Goal: Find specific page/section: Find specific page/section

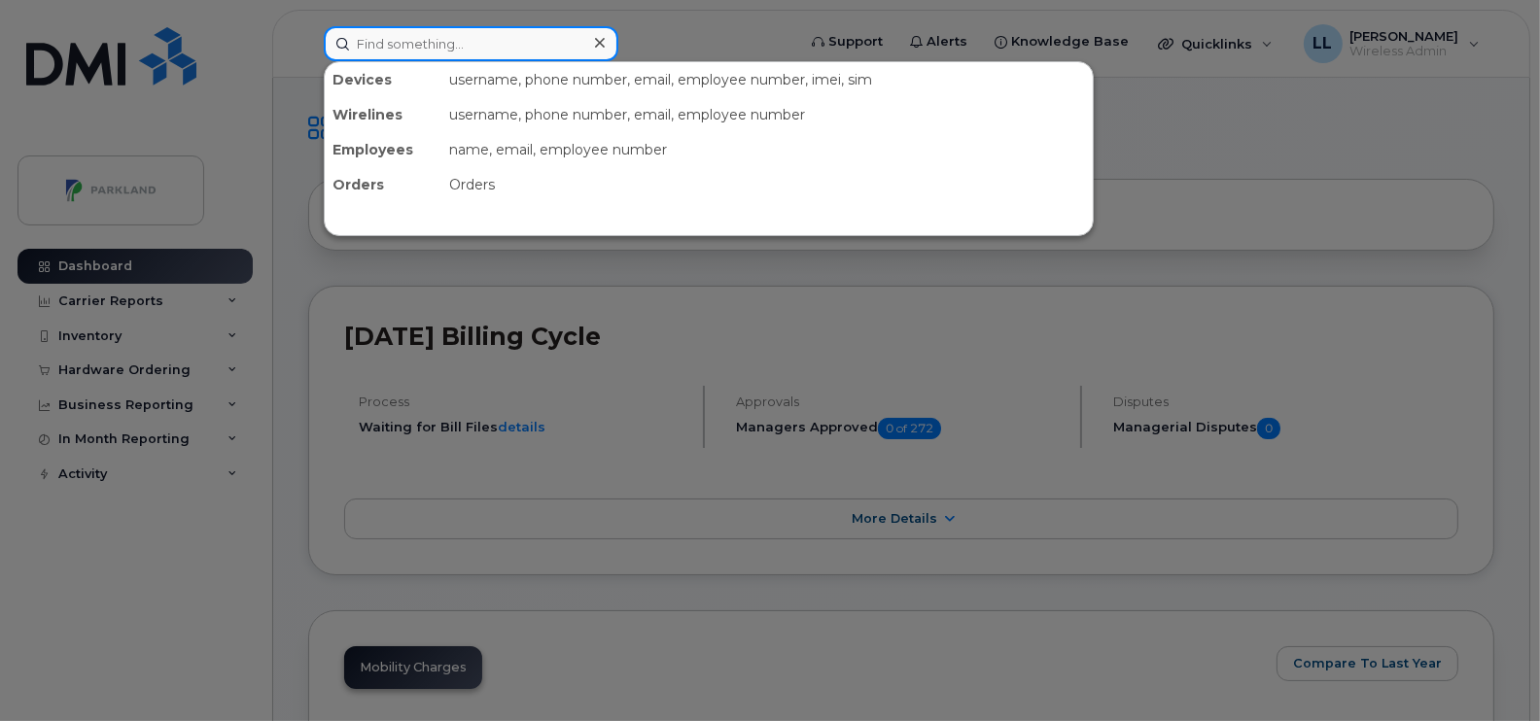
click at [416, 34] on input at bounding box center [471, 43] width 295 height 35
type input "[PERSON_NAME]"
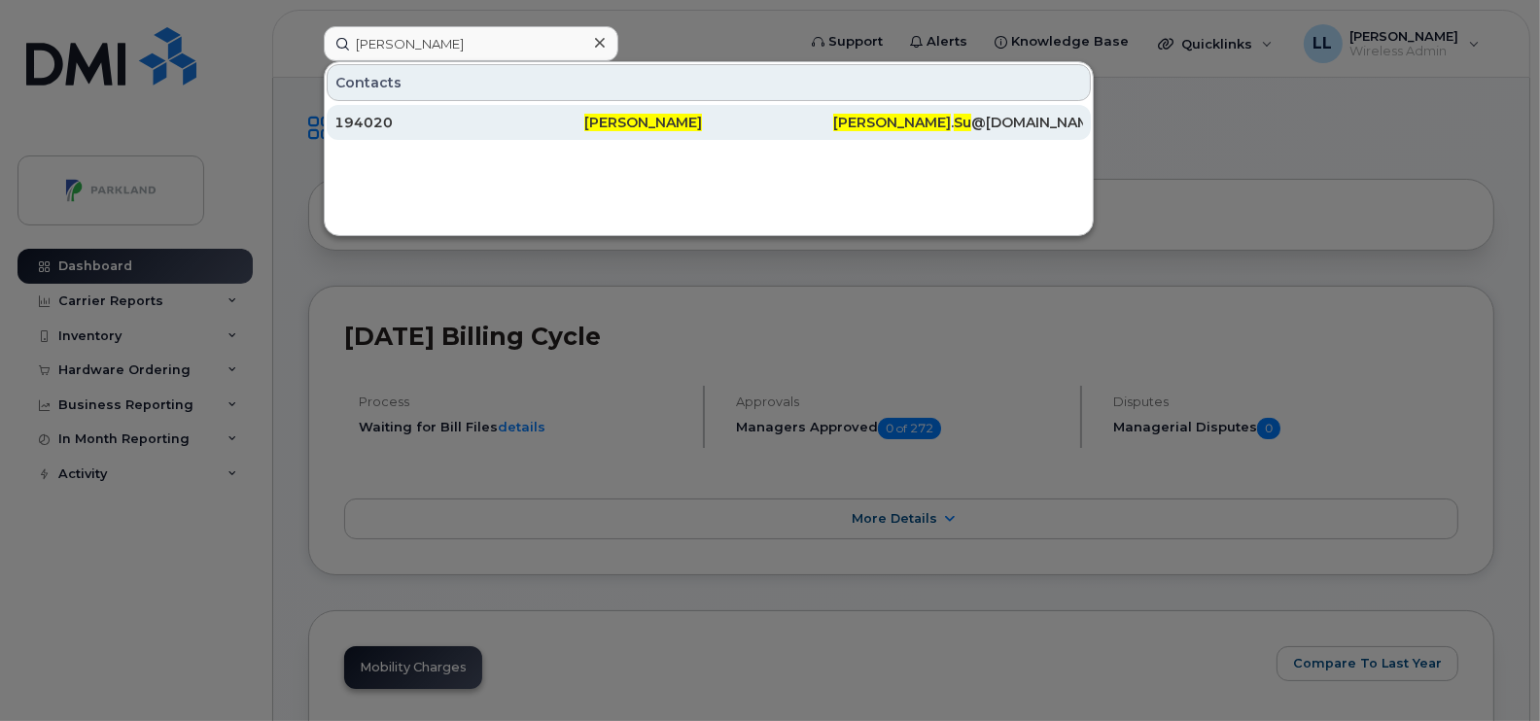
click at [578, 111] on div "194020" at bounding box center [459, 122] width 250 height 35
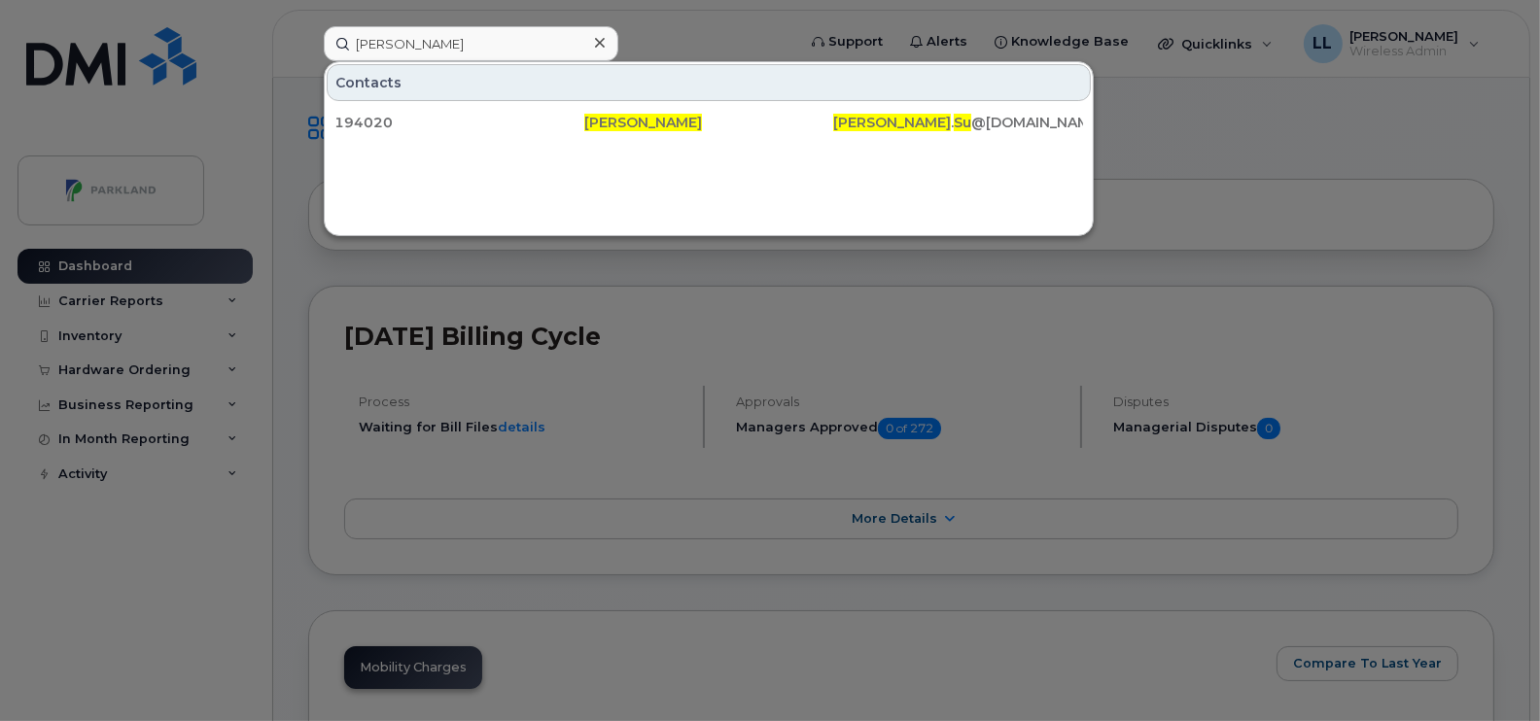
click at [609, 44] on div at bounding box center [599, 43] width 28 height 28
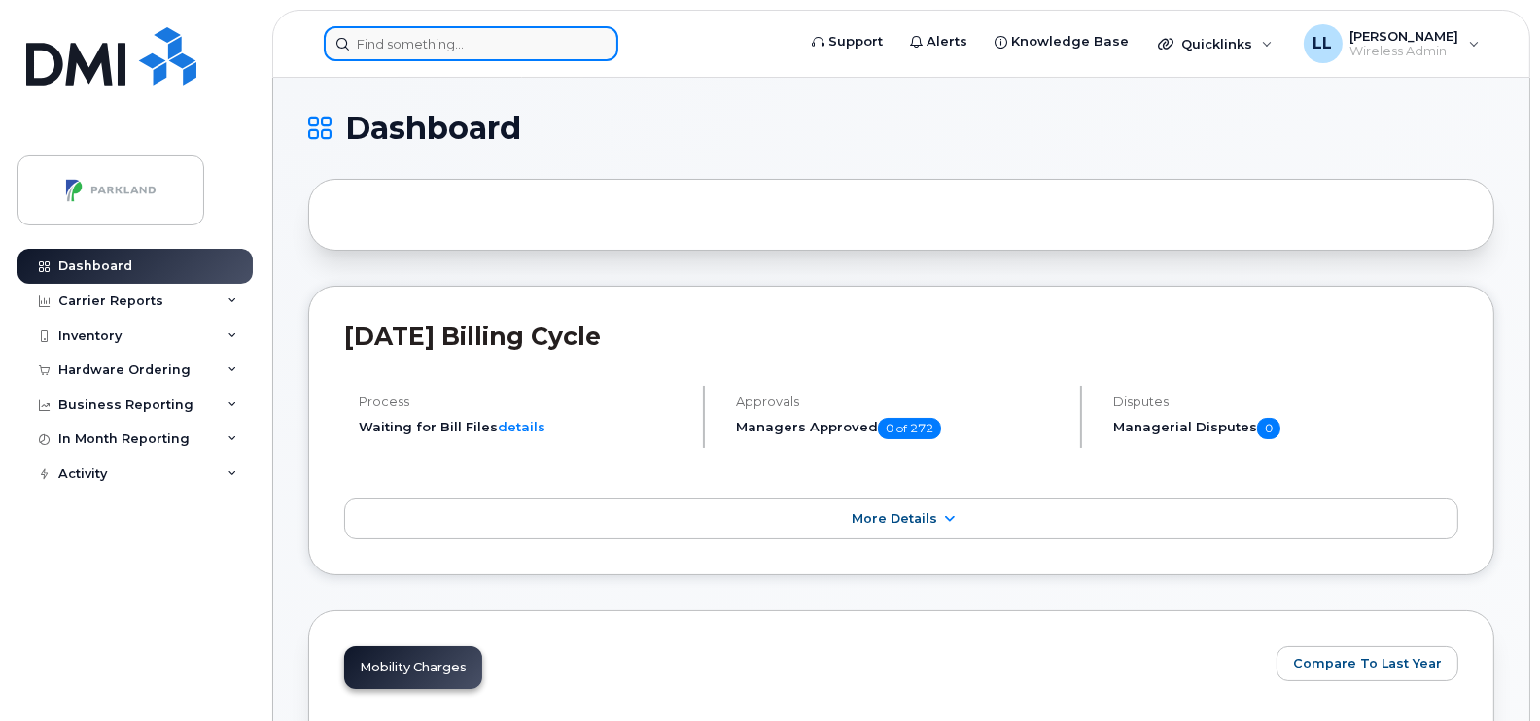
click at [475, 47] on input at bounding box center [471, 43] width 295 height 35
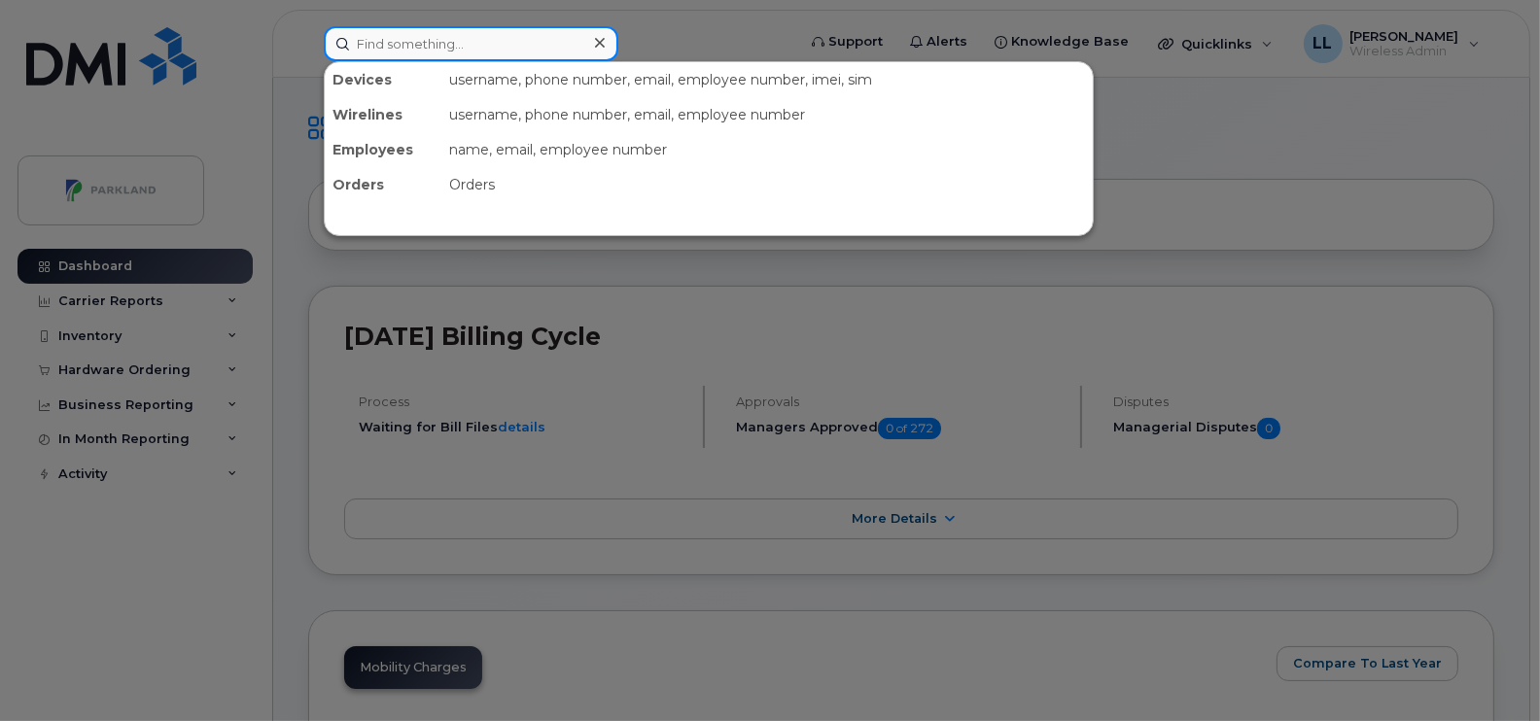
click at [361, 39] on input at bounding box center [471, 43] width 295 height 35
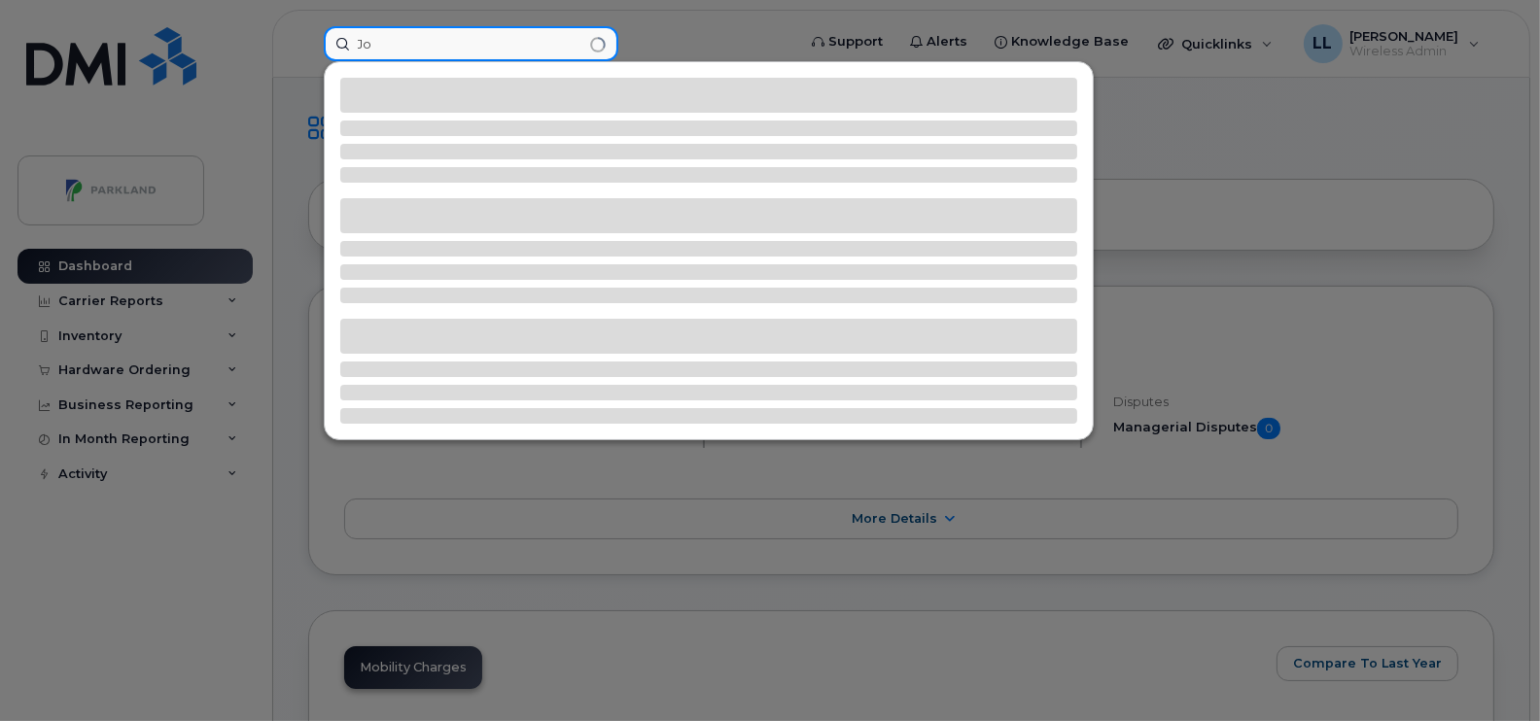
type input "J"
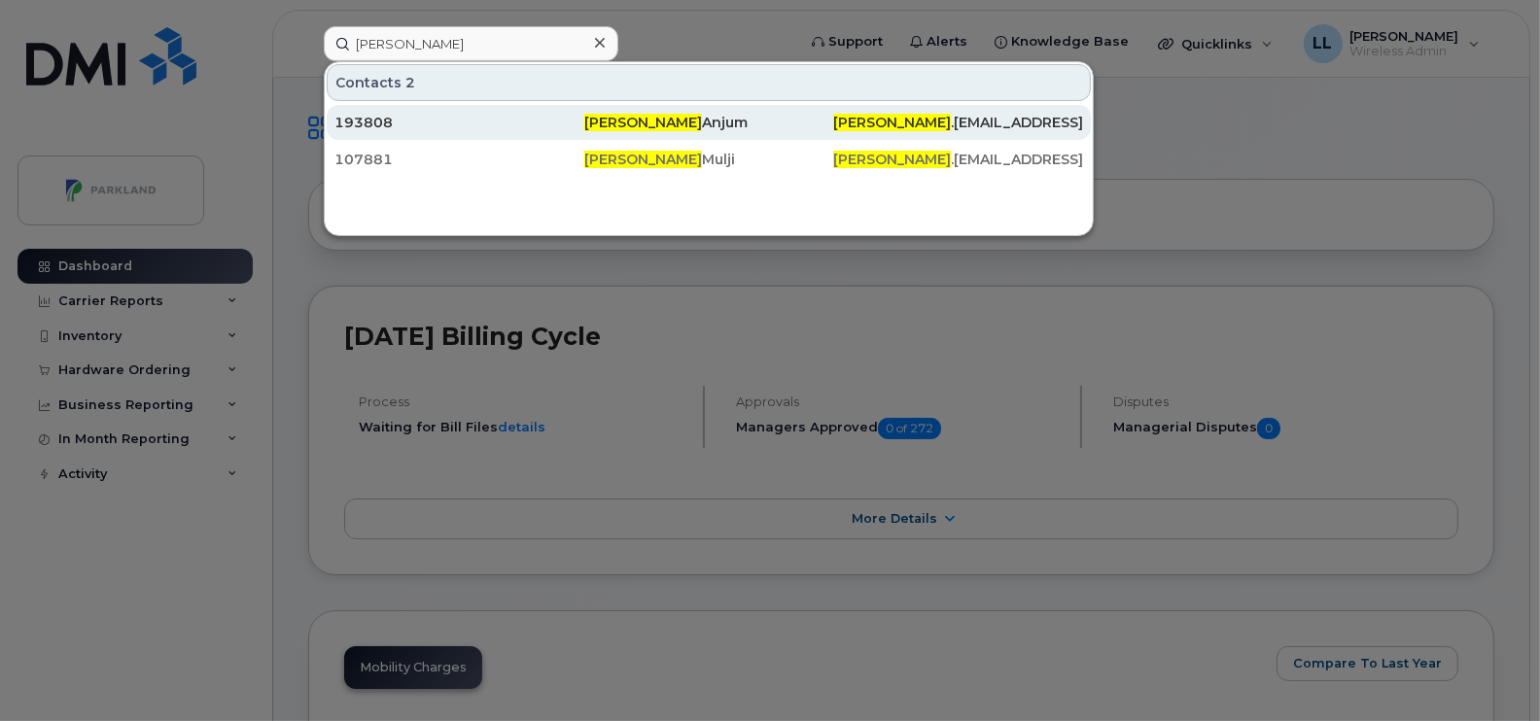
click at [481, 126] on div "193808" at bounding box center [459, 122] width 250 height 19
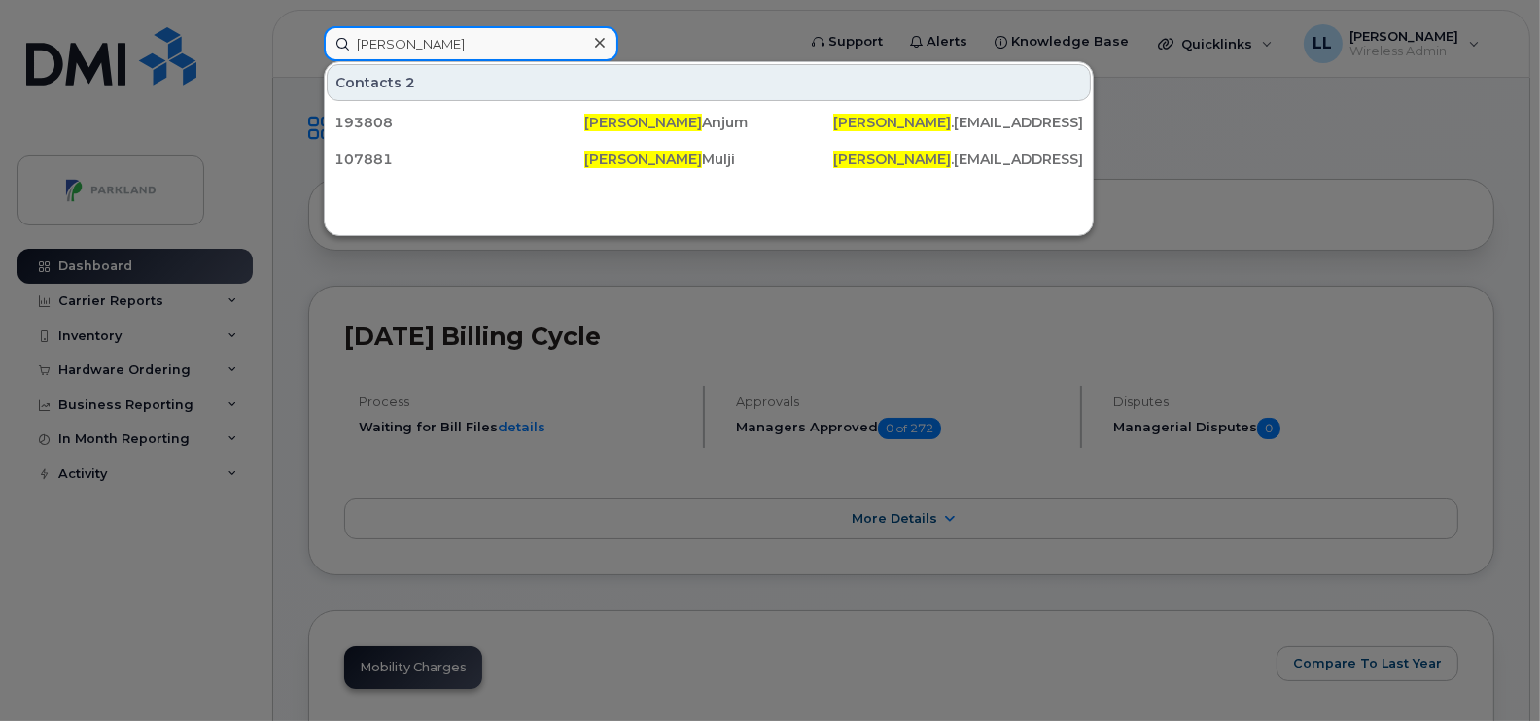
click at [401, 41] on input "[PERSON_NAME]" at bounding box center [471, 43] width 295 height 35
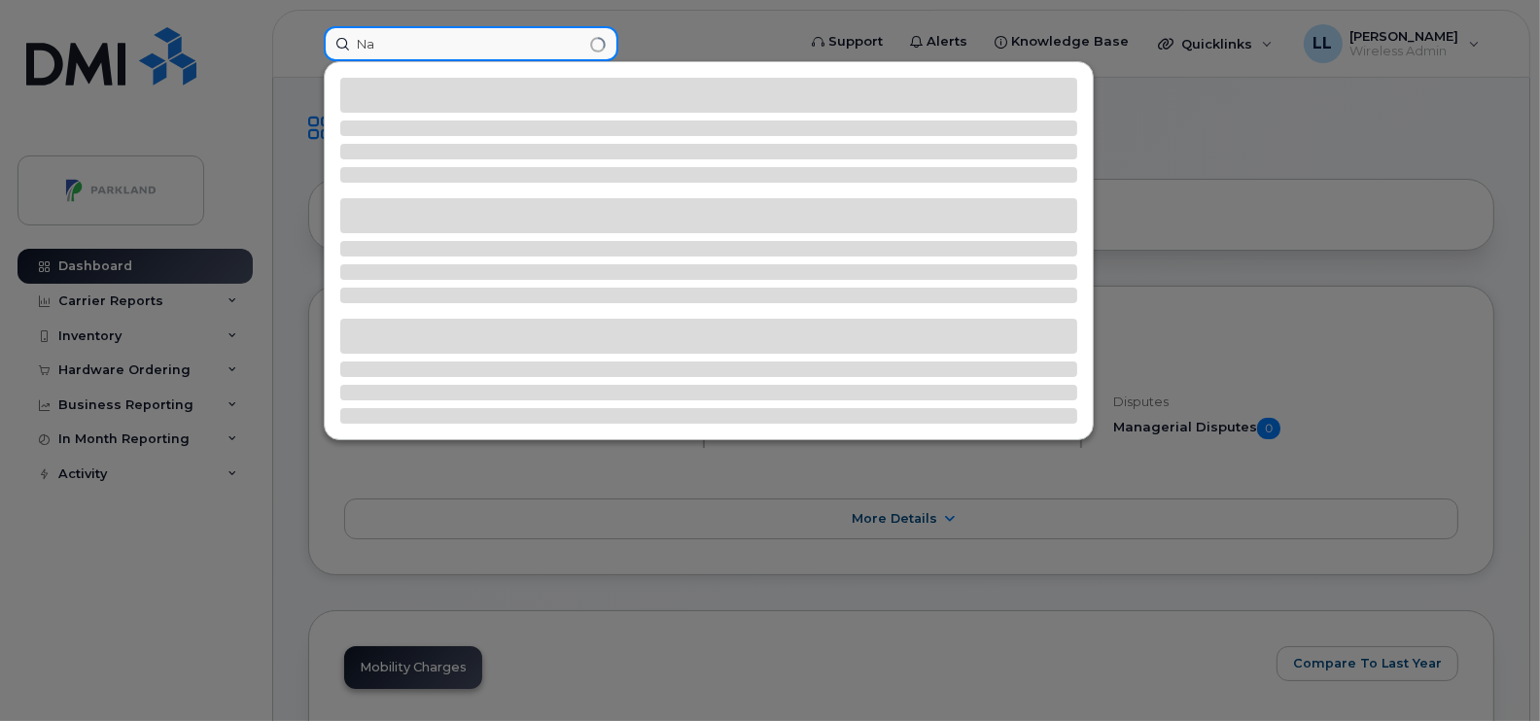
type input "N"
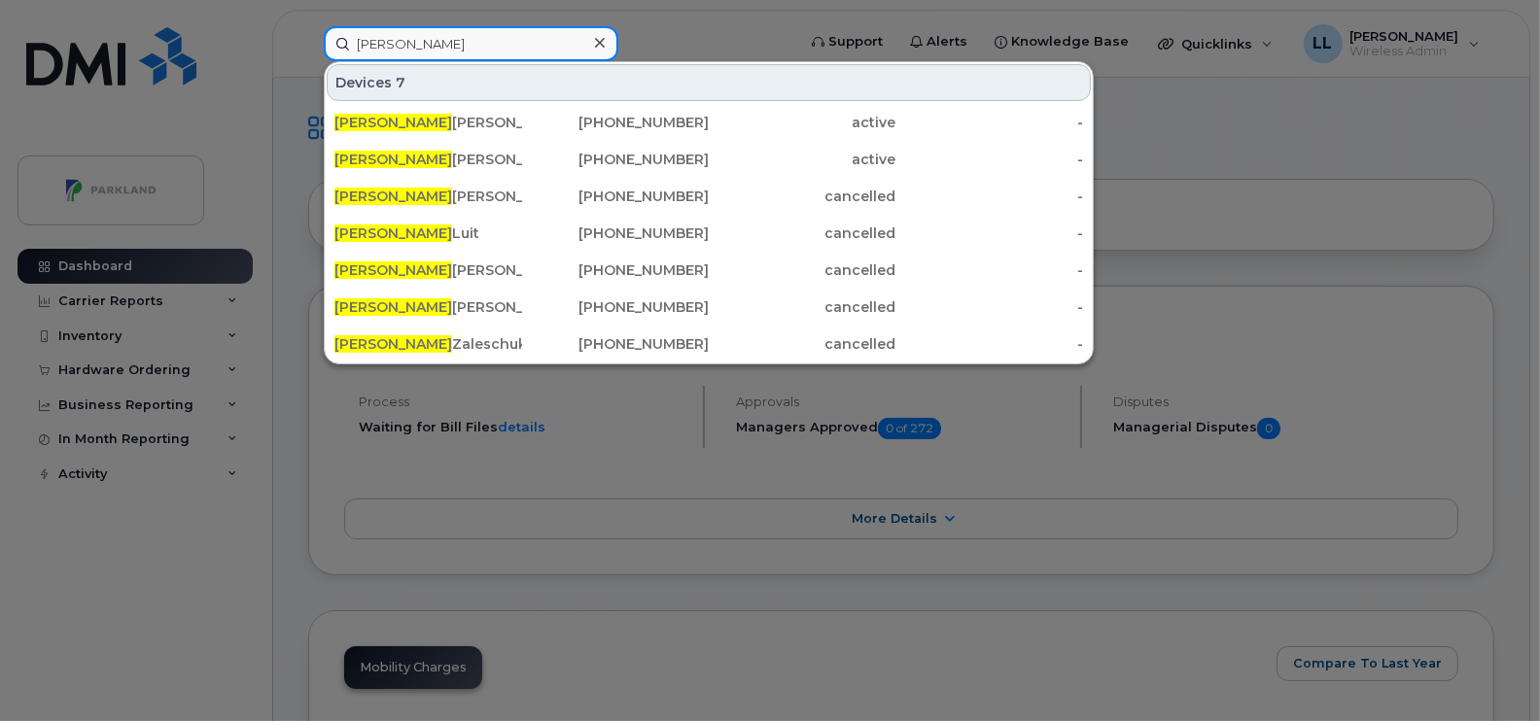
type input "[PERSON_NAME]"
click at [605, 37] on div at bounding box center [599, 43] width 28 height 28
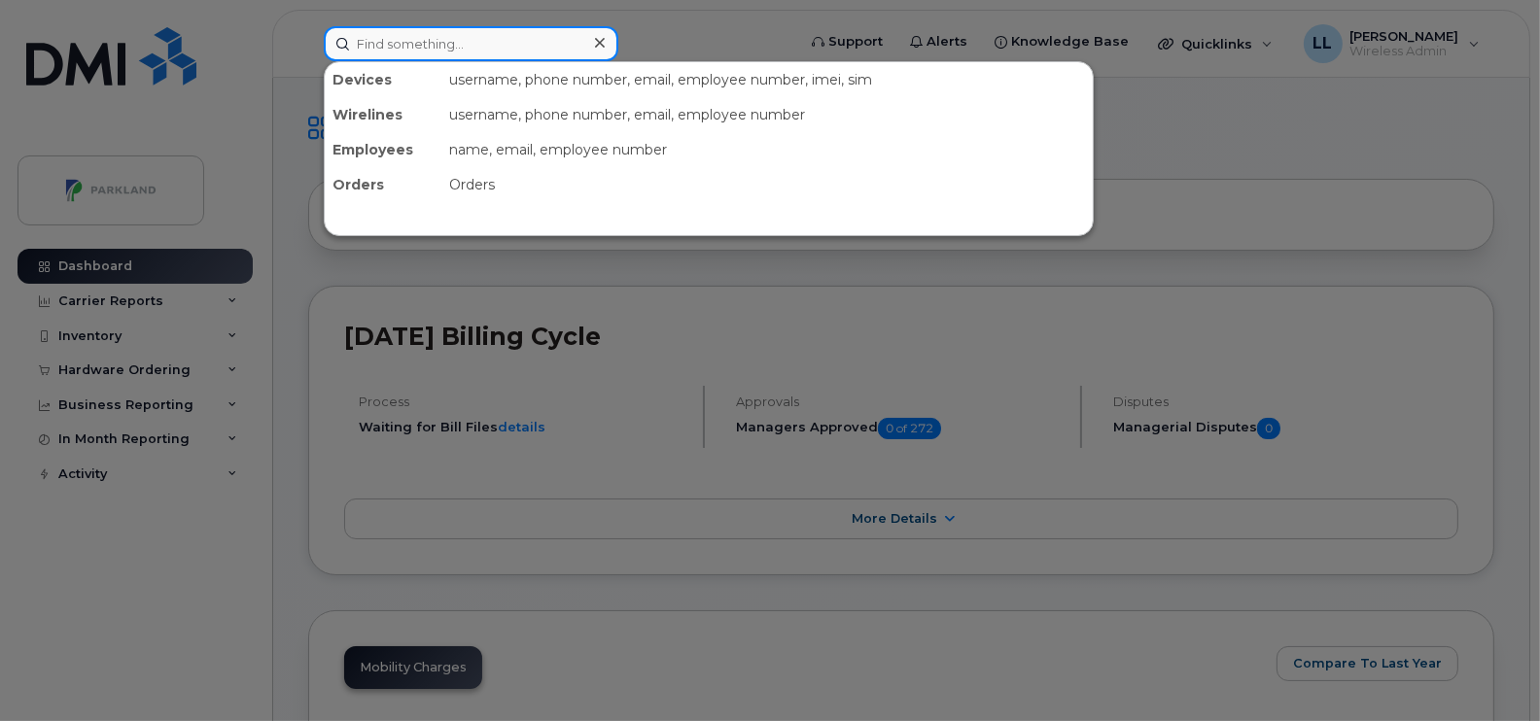
click at [490, 48] on input at bounding box center [471, 43] width 295 height 35
click at [1290, 151] on div at bounding box center [770, 360] width 1540 height 721
click at [412, 49] on input at bounding box center [471, 43] width 295 height 35
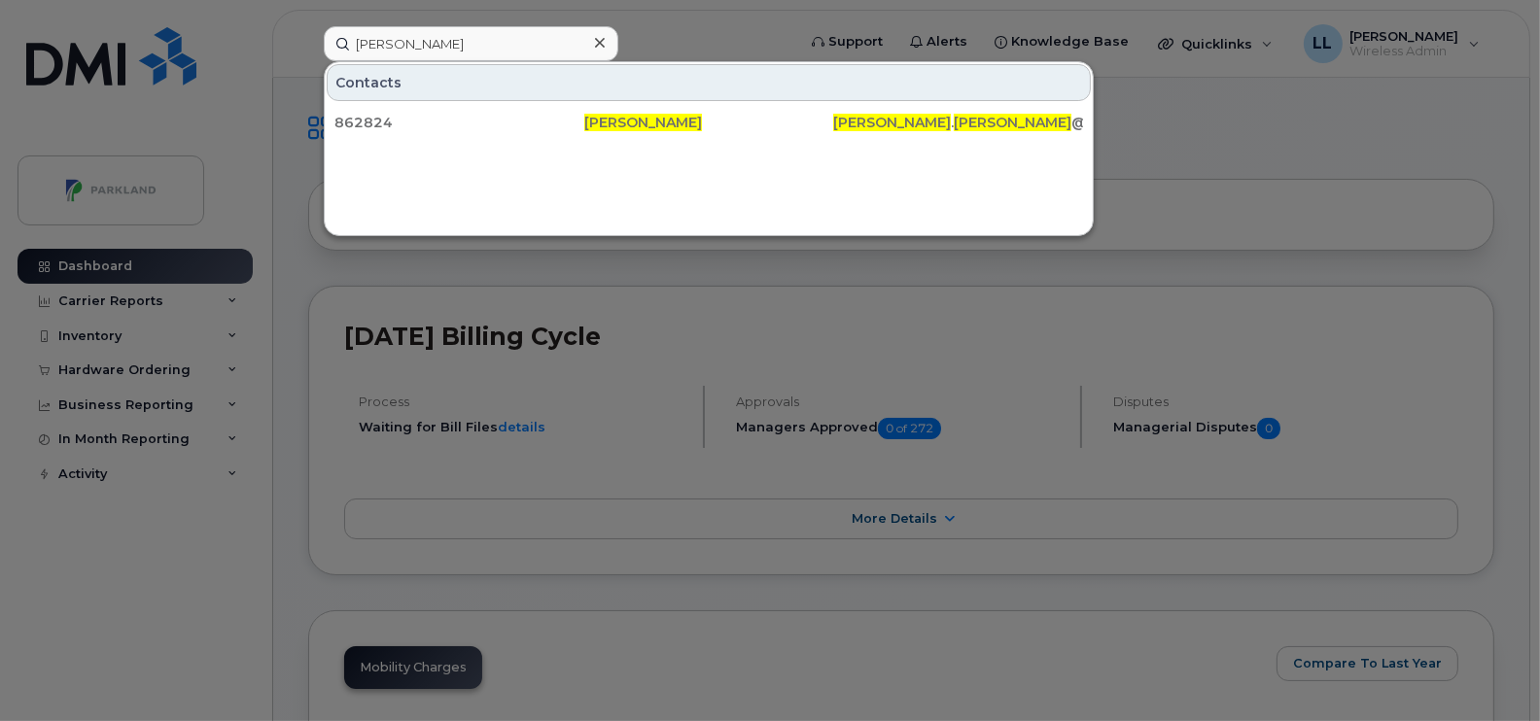
click at [657, 88] on div "Contacts" at bounding box center [709, 82] width 764 height 37
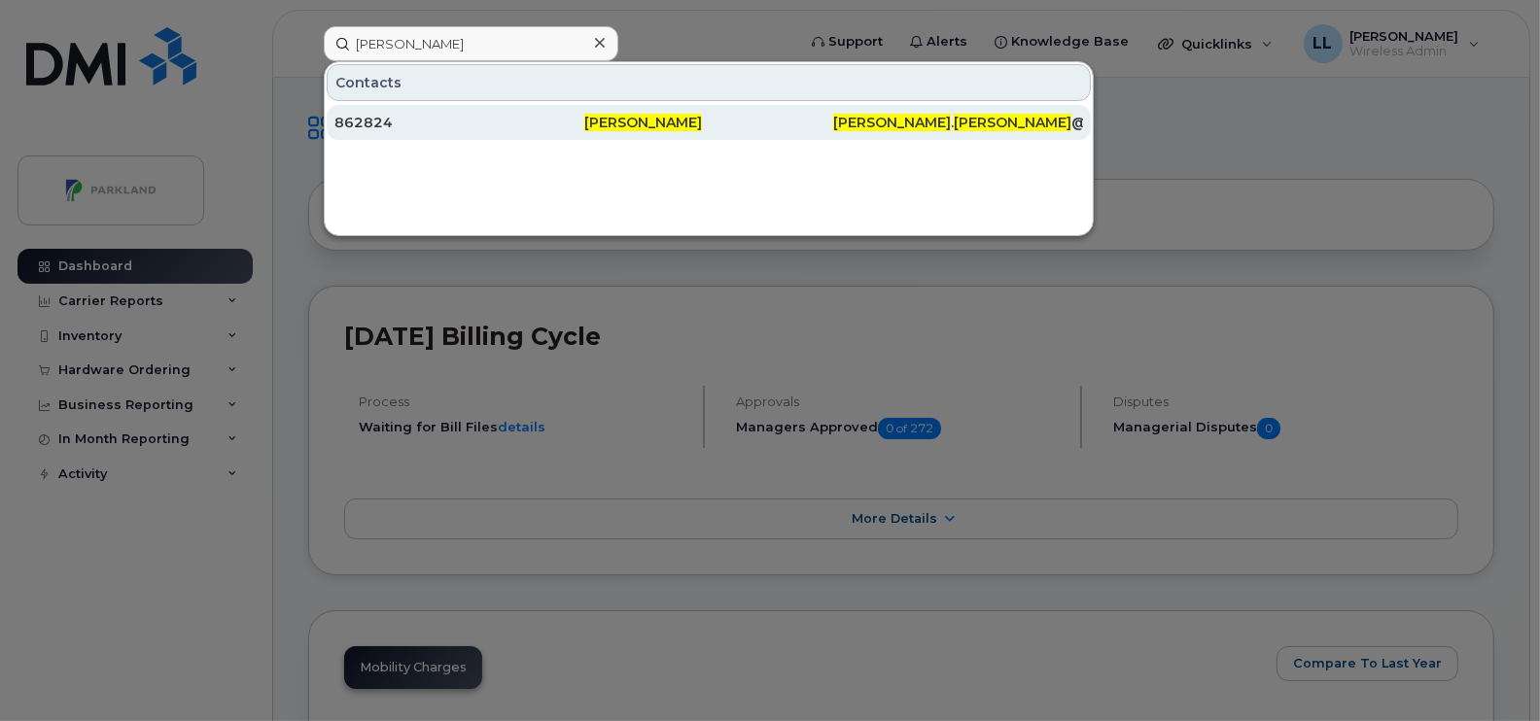
click at [674, 123] on span "[PERSON_NAME]" at bounding box center [643, 123] width 118 height 18
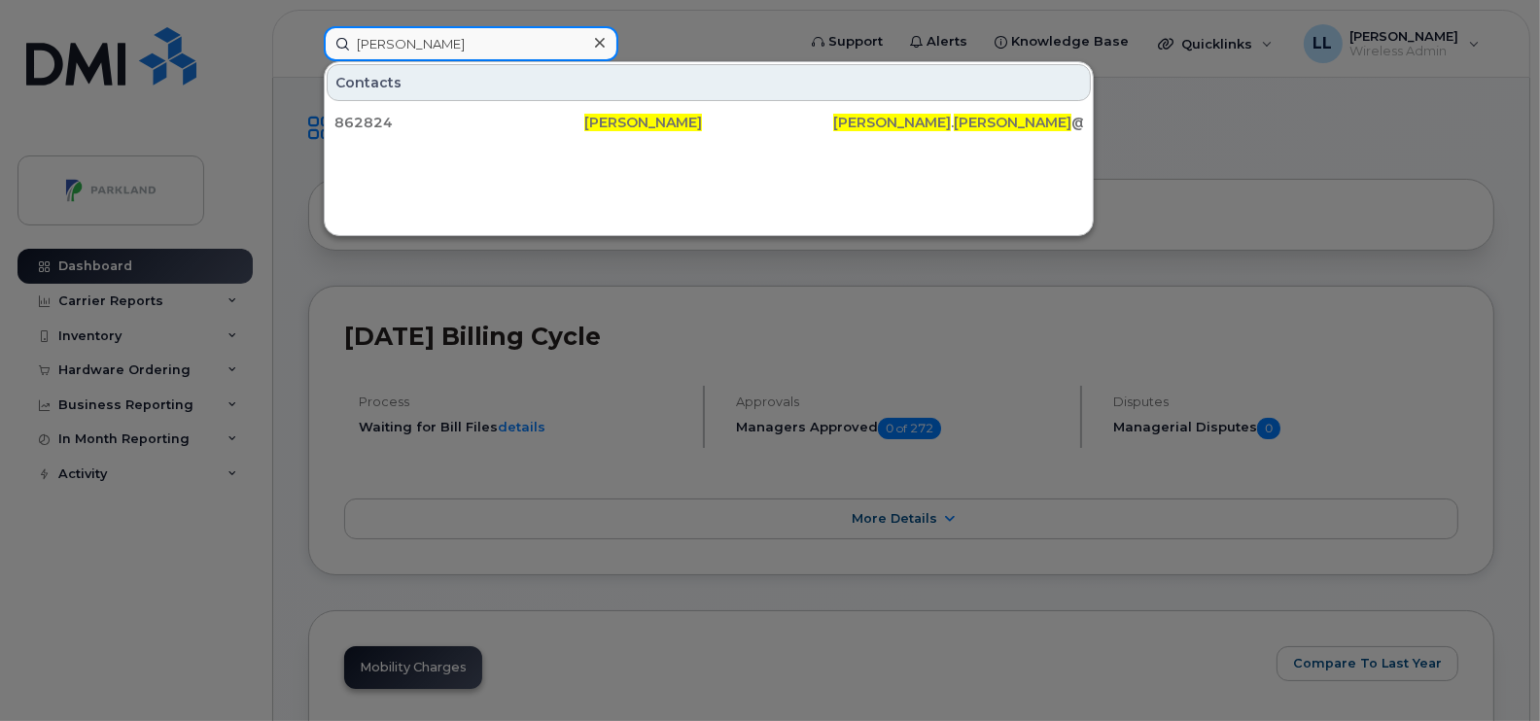
click at [531, 50] on input "[PERSON_NAME]" at bounding box center [471, 43] width 295 height 35
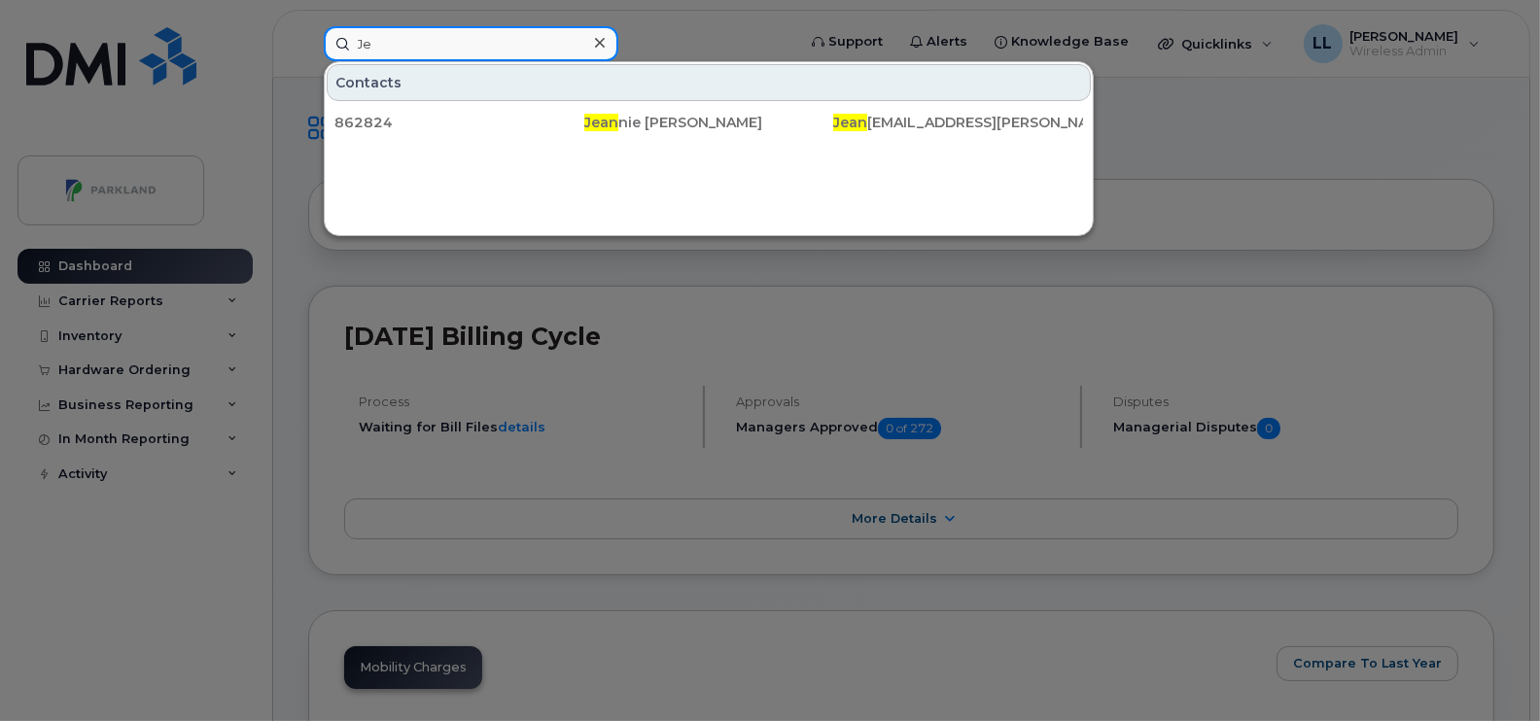
type input "J"
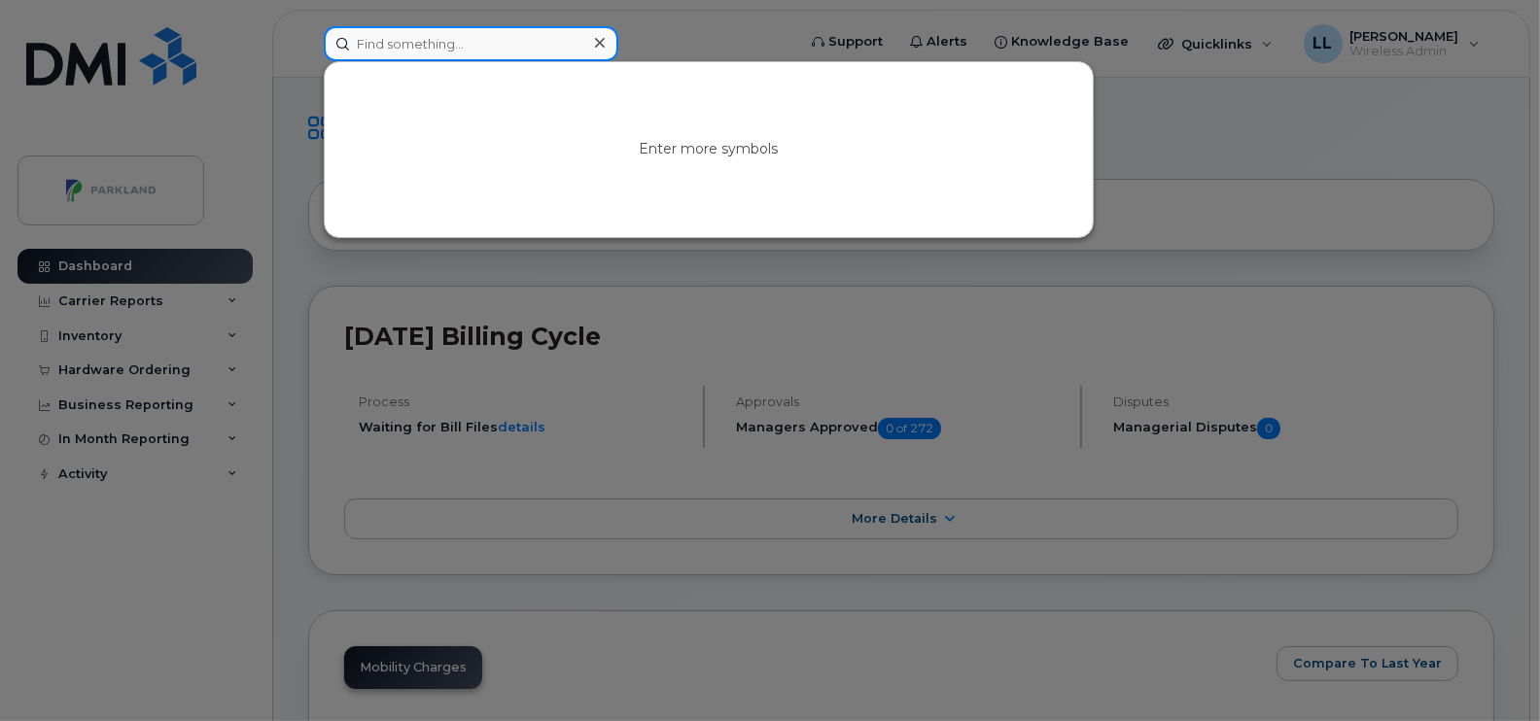
type input "m"
click at [445, 28] on input at bounding box center [471, 43] width 295 height 35
type input "[PERSON_NAME]"
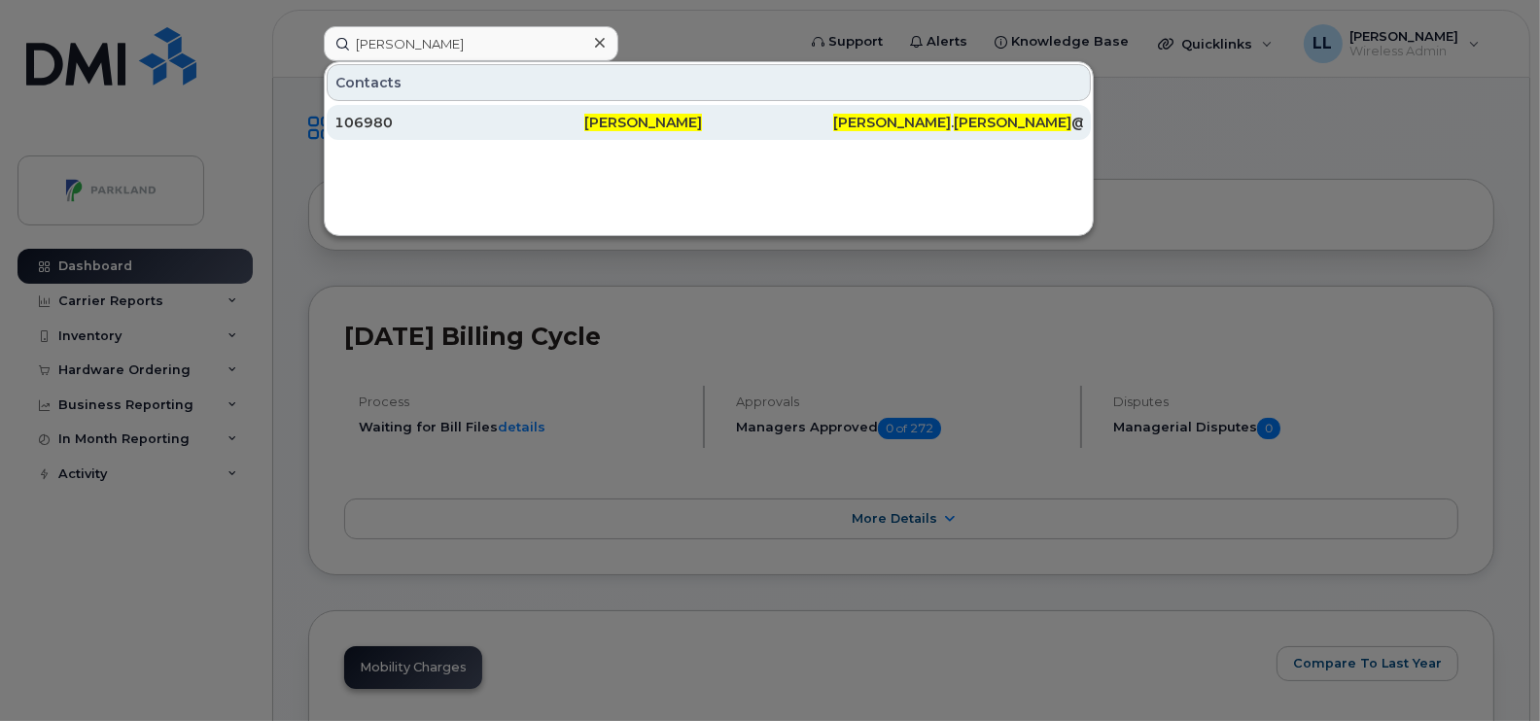
click at [711, 119] on div "[PERSON_NAME]" at bounding box center [709, 122] width 250 height 19
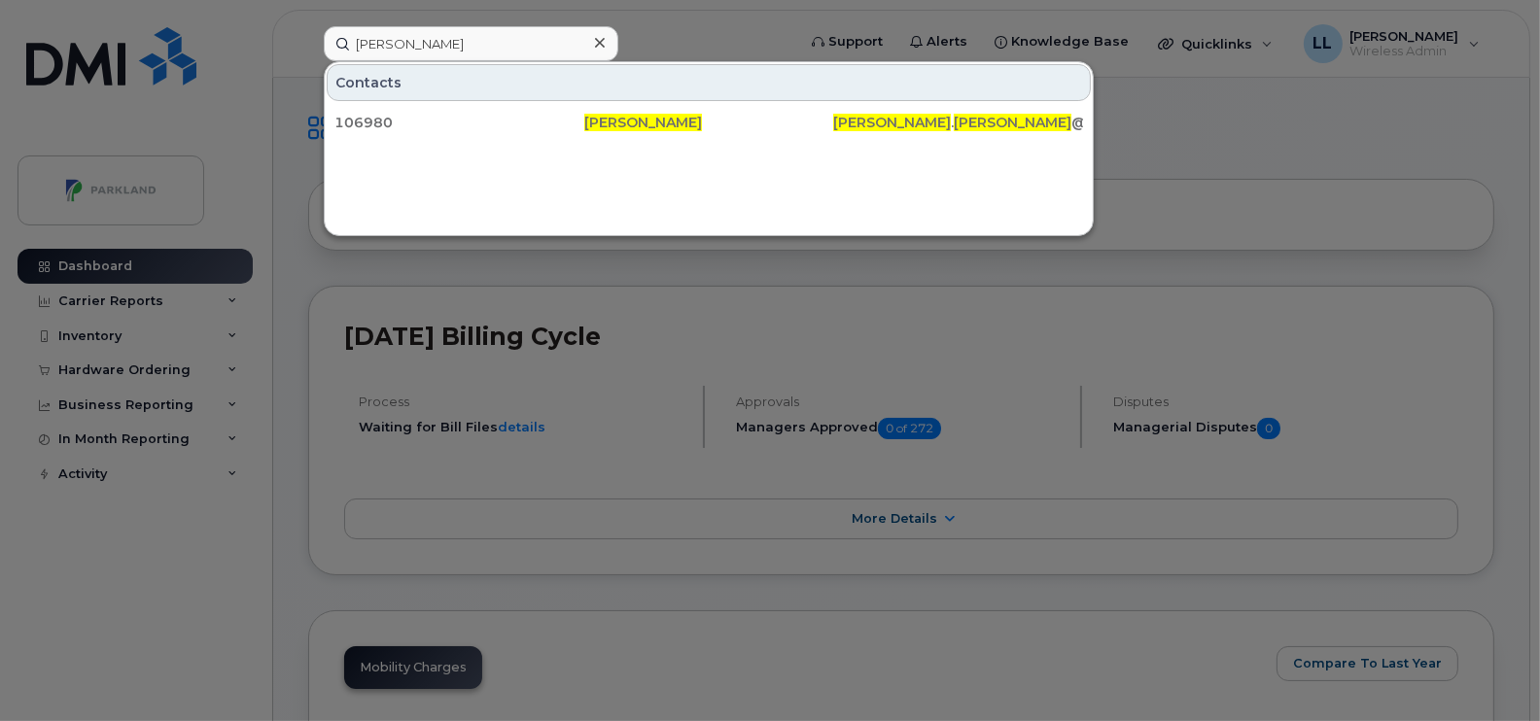
click at [603, 35] on icon at bounding box center [600, 43] width 10 height 16
